Goal: Information Seeking & Learning: Find specific fact

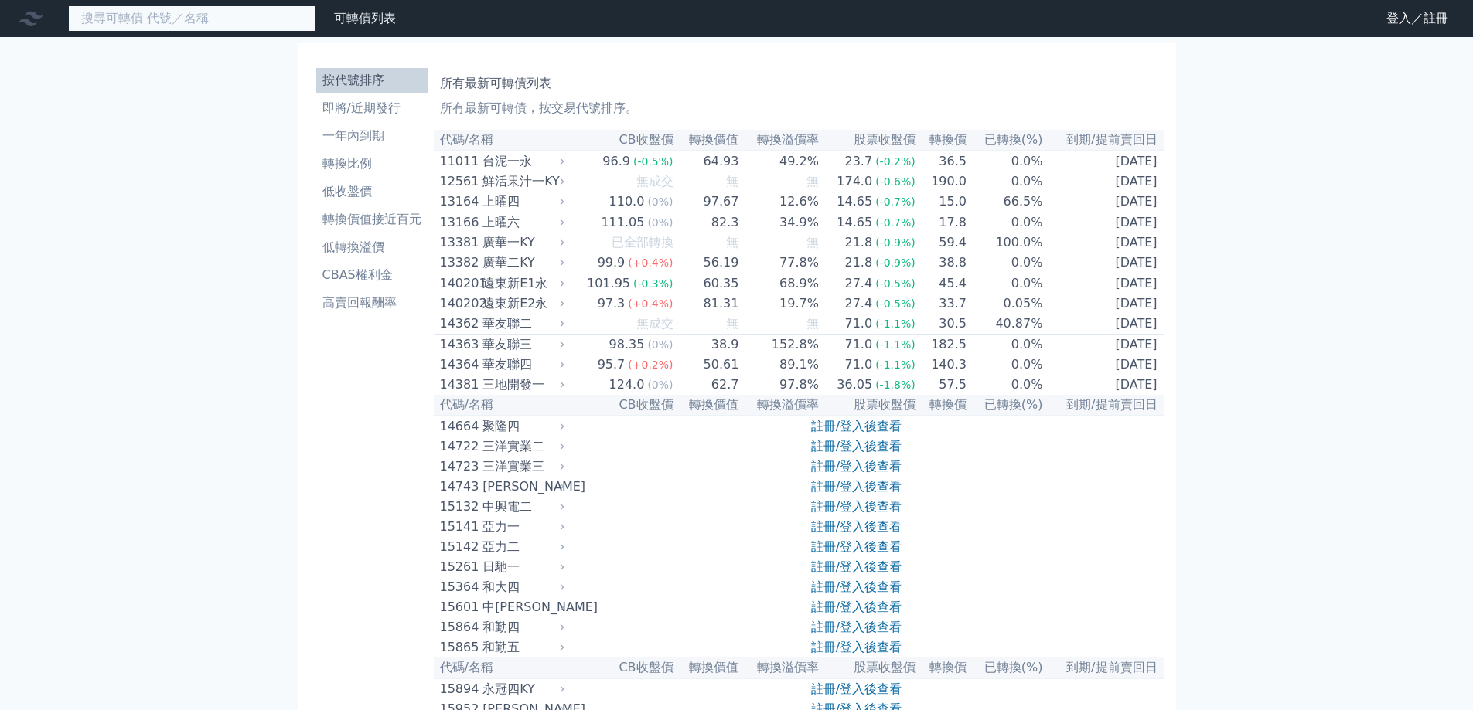
click at [279, 19] on input at bounding box center [191, 18] width 247 height 26
type input "d"
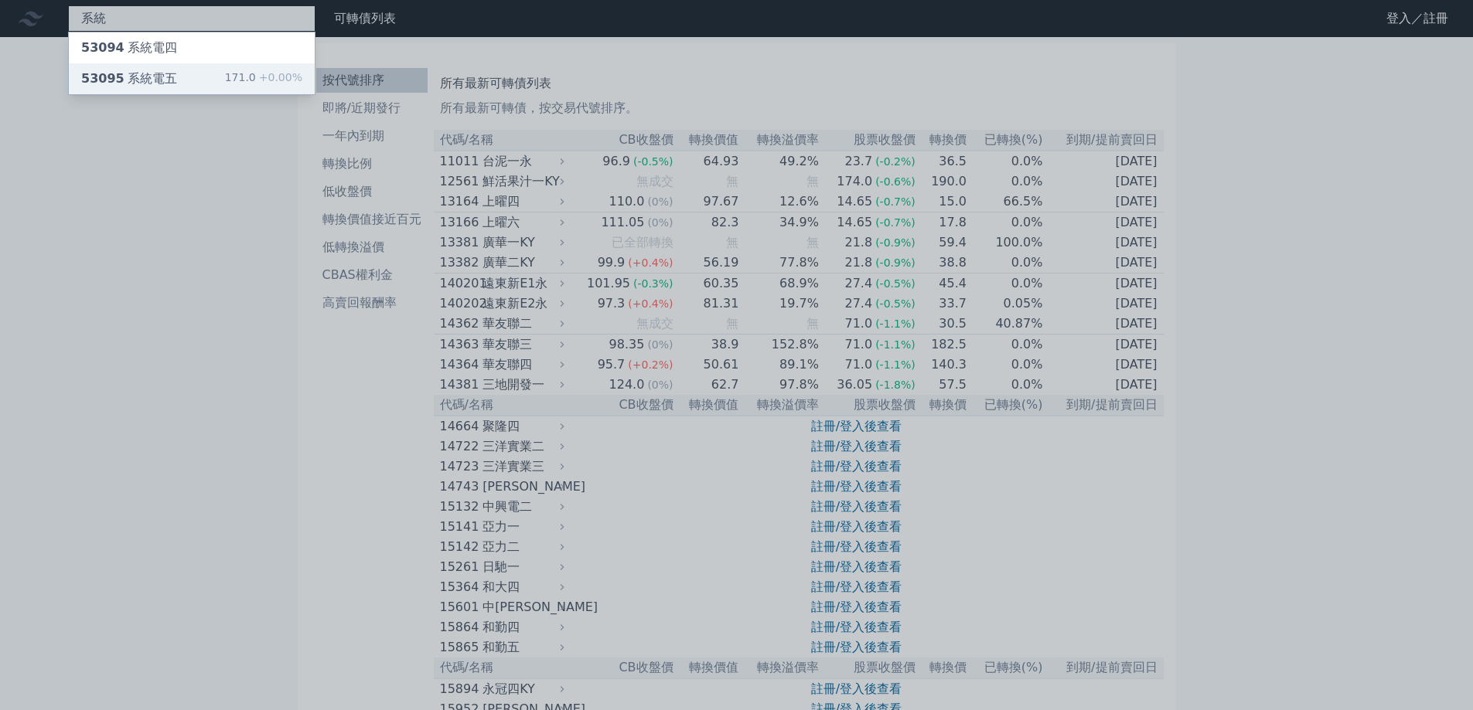
type input "系統"
click at [206, 78] on div "53095 系統電五 171.0 +0.00%" at bounding box center [192, 78] width 246 height 31
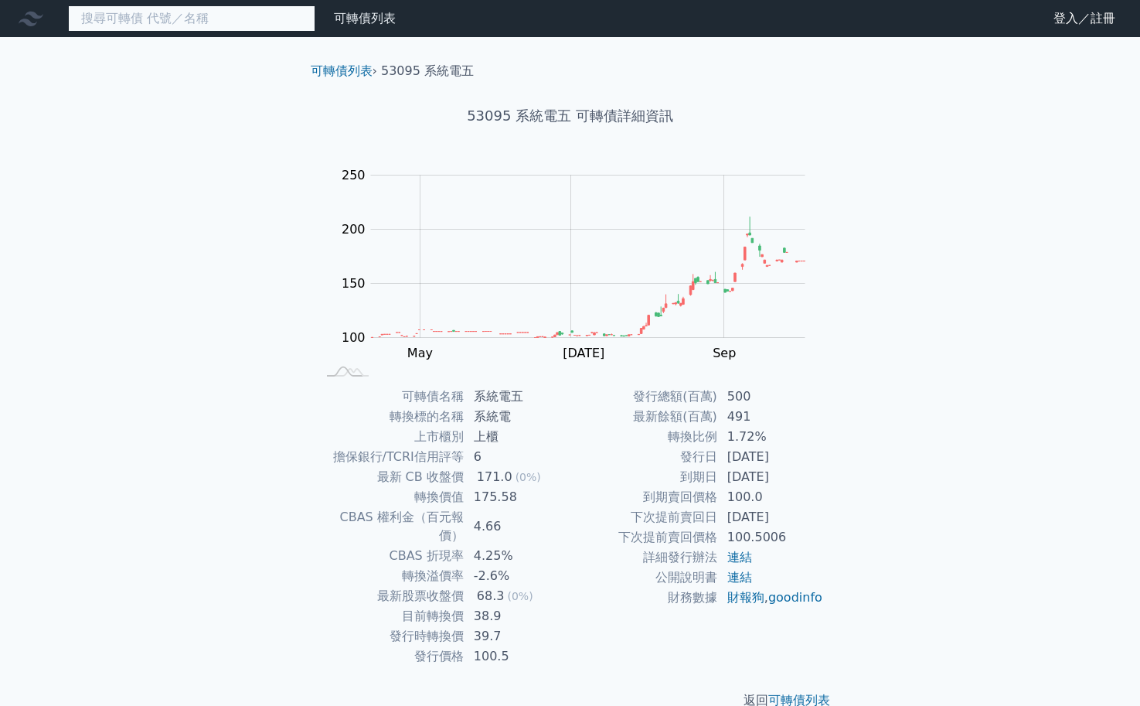
click at [198, 17] on input at bounding box center [191, 18] width 247 height 26
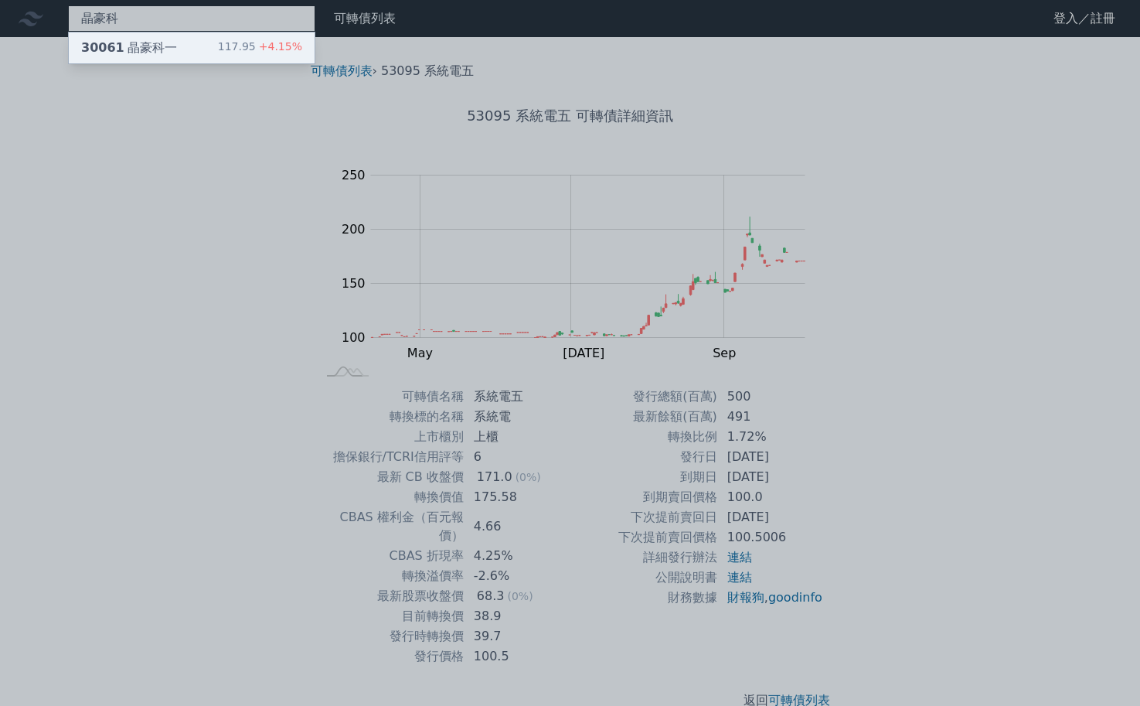
type input "晶豪科"
click at [240, 34] on div "30061 晶豪科一 117.95 +4.15%" at bounding box center [192, 47] width 246 height 31
